Goal: Find specific page/section: Find specific page/section

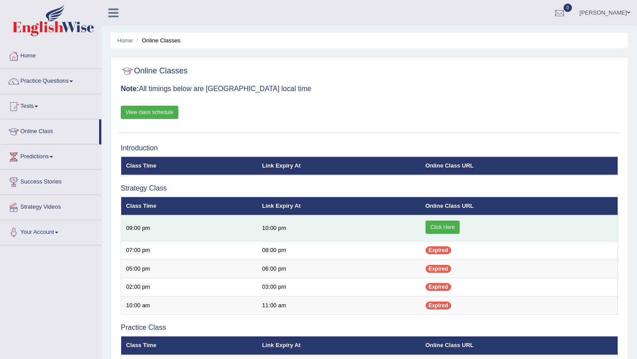
click at [430, 228] on link "Click Here" at bounding box center [442, 227] width 34 height 13
